Goal: Check status: Check status

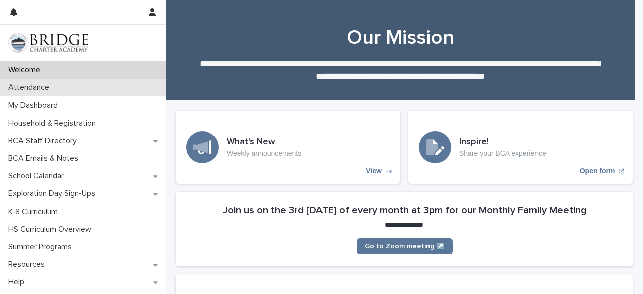
click at [83, 93] on div "Attendance" at bounding box center [83, 88] width 166 height 18
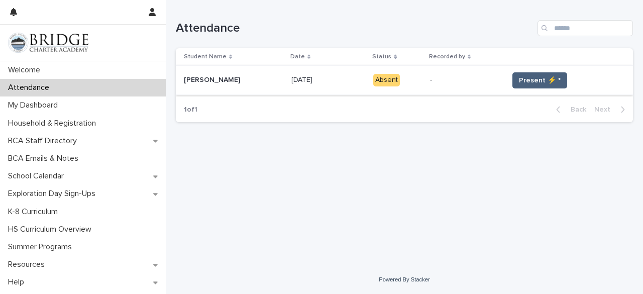
click at [519, 81] on span "Present ⚡ *" at bounding box center [540, 80] width 42 height 10
click at [527, 83] on span "Present ⚡ *" at bounding box center [540, 80] width 42 height 10
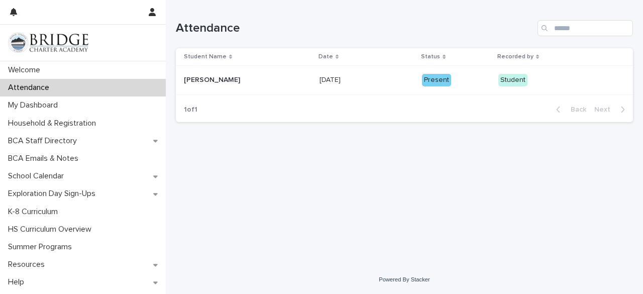
click at [323, 75] on p "[DATE]" at bounding box center [331, 79] width 23 height 11
